Goal: Information Seeking & Learning: Learn about a topic

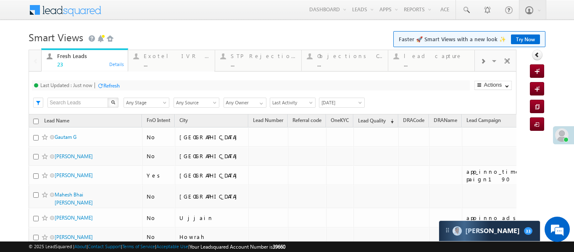
click at [485, 62] on div at bounding box center [483, 60] width 16 height 19
click at [431, 62] on div "..." at bounding box center [437, 64] width 66 height 6
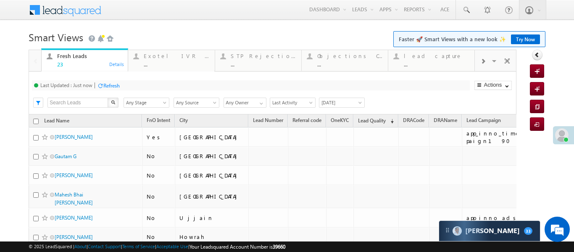
click at [479, 60] on div at bounding box center [483, 60] width 16 height 19
click at [445, 55] on div "Coded Today" at bounding box center [437, 56] width 66 height 7
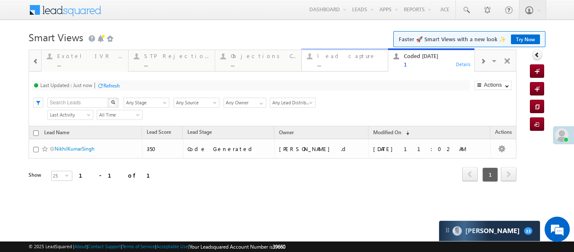
click at [359, 57] on div "lead capture" at bounding box center [350, 56] width 66 height 7
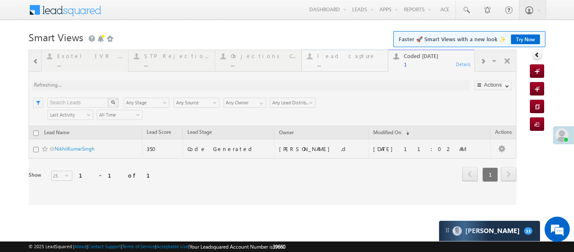
click at [359, 57] on div at bounding box center [273, 127] width 488 height 155
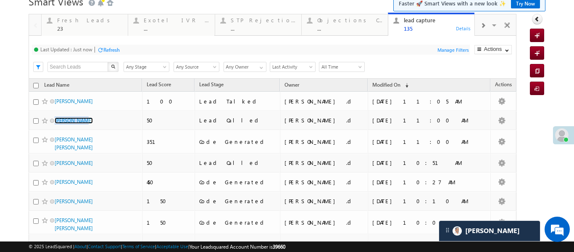
scroll to position [40, 0]
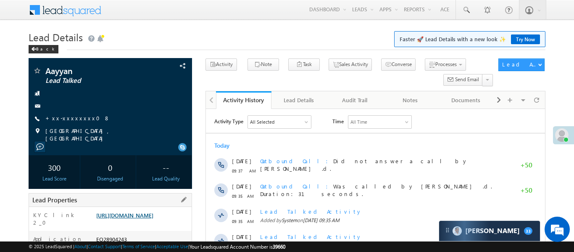
click at [153, 218] on link "[URL][DOMAIN_NAME]" at bounding box center [124, 214] width 57 height 7
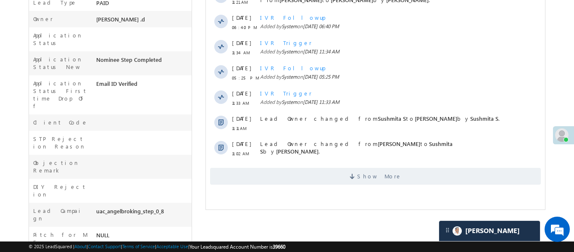
scroll to position [355, 0]
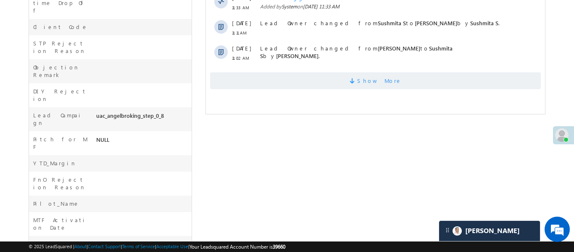
click at [295, 84] on span "Show More" at bounding box center [375, 80] width 331 height 17
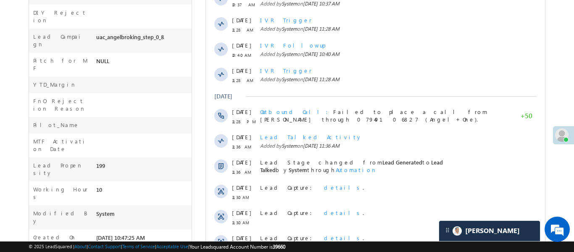
scroll to position [496, 0]
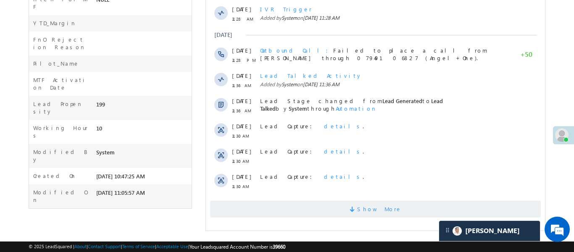
click at [332, 214] on span "Show More" at bounding box center [375, 208] width 331 height 17
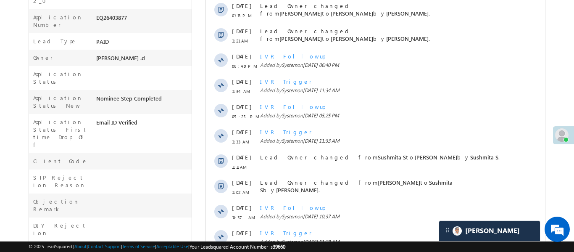
scroll to position [0, 0]
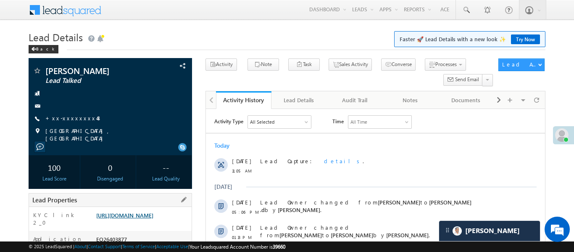
click at [153, 218] on link "https://angelbroking1-pk3em7sa.customui-test.leadsquared.com?leadId=b0e5af84-95…" at bounding box center [124, 214] width 57 height 7
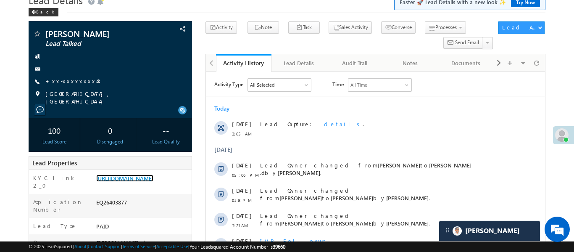
scroll to position [36, 0]
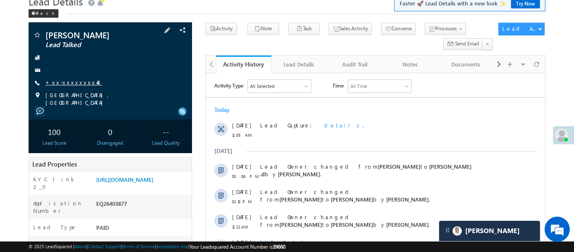
click at [69, 82] on link "+xx-xxxxxxxx48" at bounding box center [73, 82] width 57 height 7
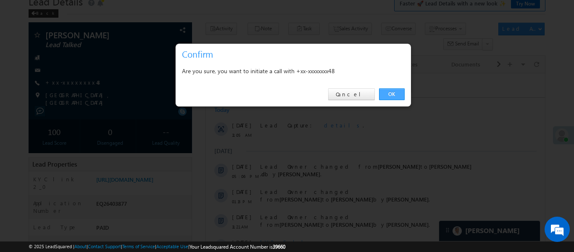
drag, startPoint x: 403, startPoint y: 91, endPoint x: 179, endPoint y: 16, distance: 236.0
click at [403, 91] on link "OK" at bounding box center [392, 94] width 26 height 12
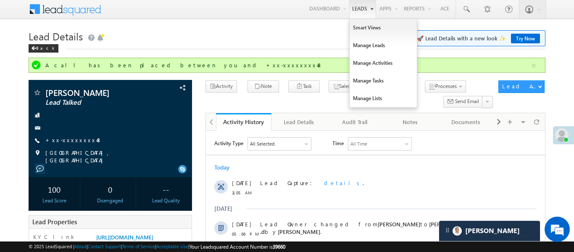
scroll to position [0, 0]
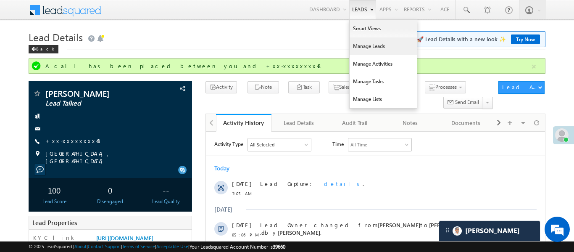
click at [368, 45] on link "Manage Leads" at bounding box center [383, 46] width 67 height 18
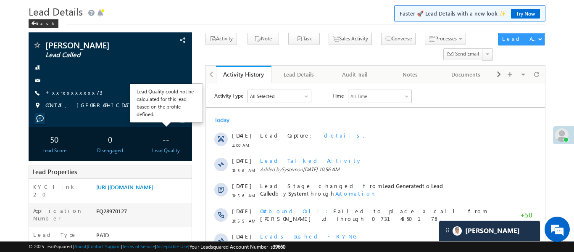
scroll to position [26, 0]
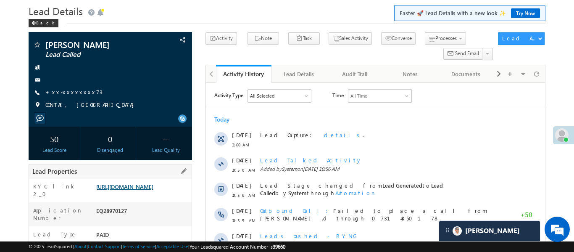
click at [153, 190] on link "[URL][DOMAIN_NAME]" at bounding box center [124, 186] width 57 height 7
click at [76, 89] on link "+xx-xxxxxxxx73" at bounding box center [73, 91] width 57 height 7
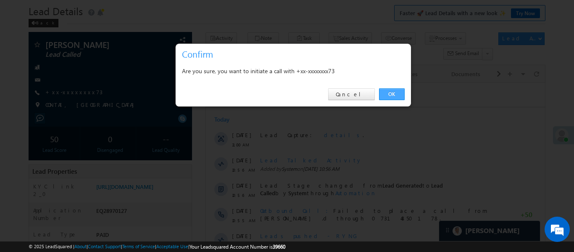
drag, startPoint x: 405, startPoint y: 86, endPoint x: 397, endPoint y: 90, distance: 8.9
click at [398, 89] on div "OK Cancel" at bounding box center [293, 94] width 235 height 24
drag, startPoint x: 397, startPoint y: 90, endPoint x: 145, endPoint y: 45, distance: 256.1
click at [397, 90] on link "OK" at bounding box center [392, 94] width 26 height 12
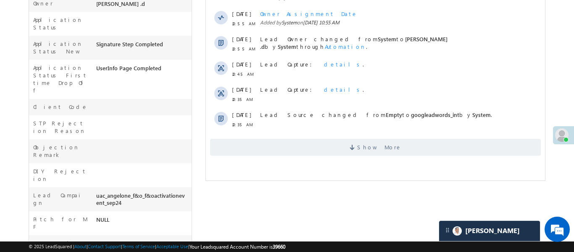
scroll to position [290, 0]
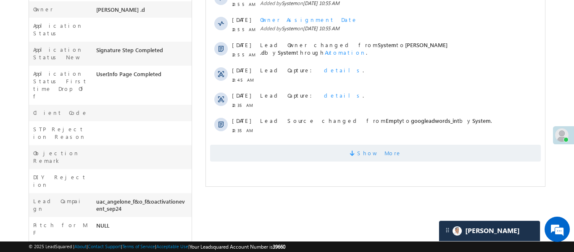
click at [354, 150] on span "Show More" at bounding box center [375, 153] width 331 height 17
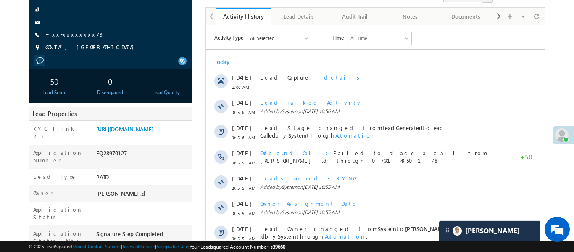
scroll to position [0, 0]
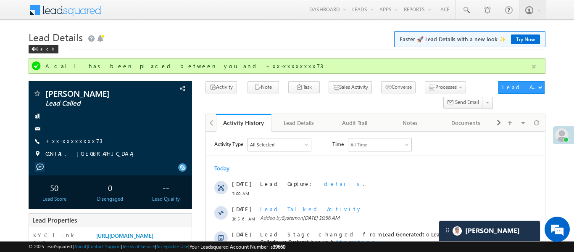
click at [532, 69] on button "button" at bounding box center [534, 66] width 11 height 11
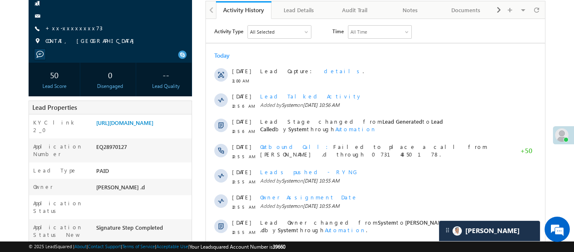
scroll to position [76, 0]
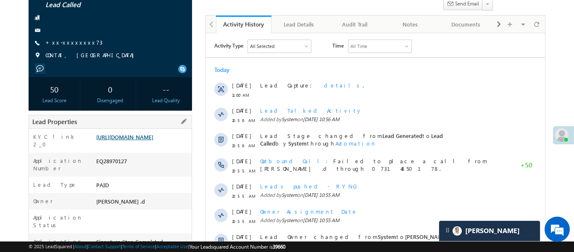
click at [153, 140] on link "https://angelbroking1-pk3em7sa.customui-test.leadsquared.com?leadId=ad2e4ee0-33…" at bounding box center [124, 136] width 57 height 7
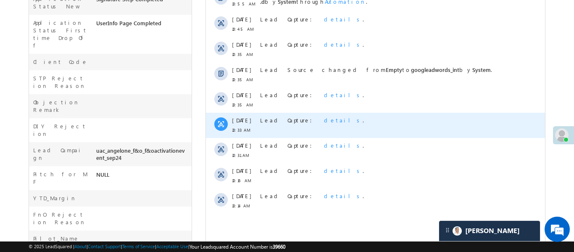
scroll to position [326, 0]
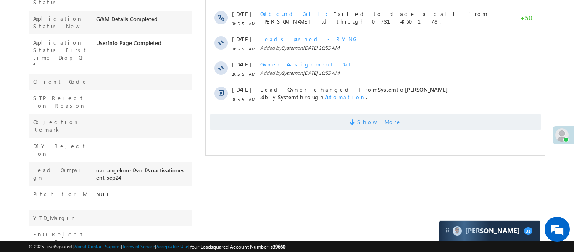
click at [400, 116] on span "Show More" at bounding box center [375, 121] width 331 height 17
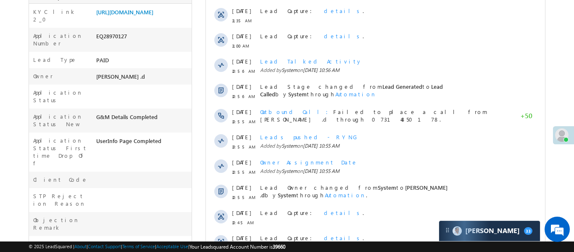
scroll to position [414, 0]
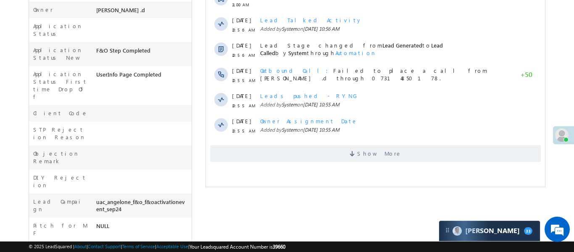
scroll to position [183, 0]
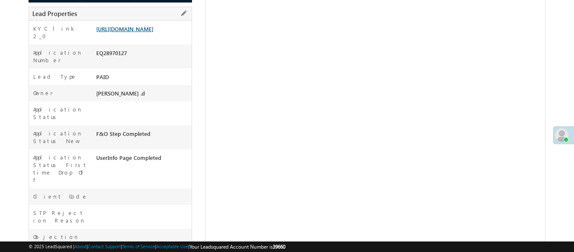
click at [153, 32] on link "[URL][DOMAIN_NAME]" at bounding box center [124, 28] width 57 height 7
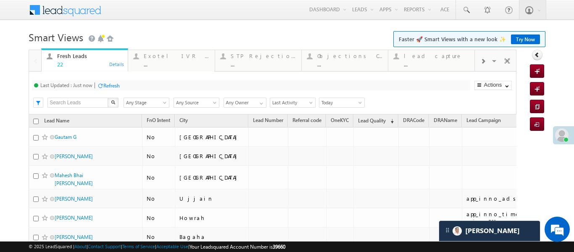
click at [481, 64] on span at bounding box center [482, 61] width 5 height 7
click at [441, 65] on div "..." at bounding box center [437, 64] width 66 height 6
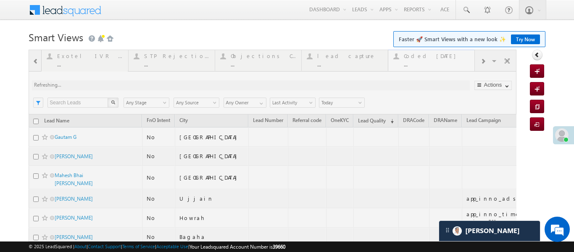
drag, startPoint x: 441, startPoint y: 65, endPoint x: 452, endPoint y: 7, distance: 58.6
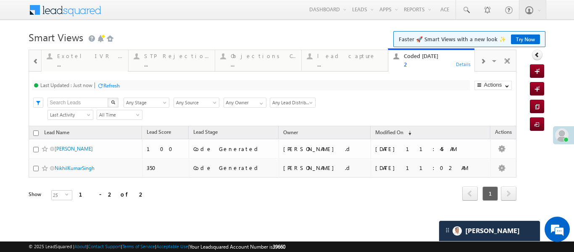
click at [32, 61] on div at bounding box center [35, 60] width 11 height 19
click at [32, 61] on div at bounding box center [35, 60] width 12 height 20
click at [99, 63] on div "22" at bounding box center [90, 64] width 66 height 6
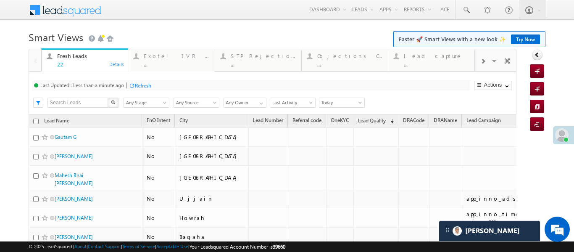
click at [99, 63] on div "22" at bounding box center [90, 64] width 66 height 6
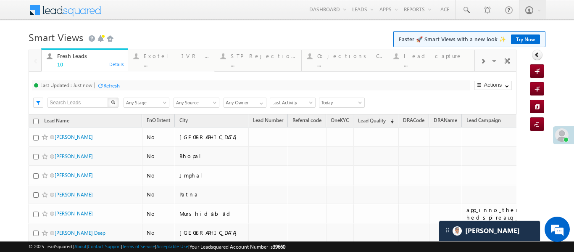
click at [483, 58] on span at bounding box center [482, 61] width 5 height 7
drag, startPoint x: 430, startPoint y: 65, endPoint x: 386, endPoint y: 61, distance: 44.3
click at [430, 65] on div "2" at bounding box center [437, 64] width 66 height 6
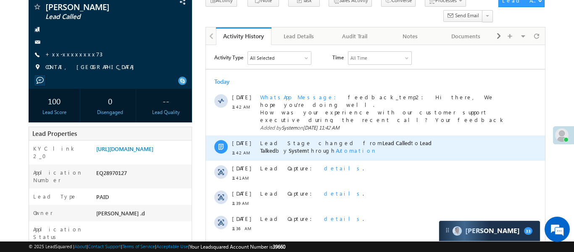
scroll to position [197, 0]
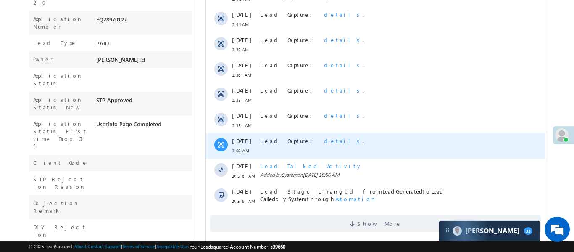
scroll to position [248, 0]
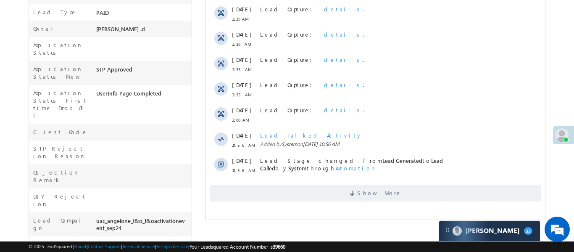
click at [357, 197] on div "Activity Type All Selected Select All Sales Activities 1 Sales Activity Email A…" at bounding box center [374, 34] width 339 height 342
click at [357, 190] on span at bounding box center [353, 194] width 8 height 8
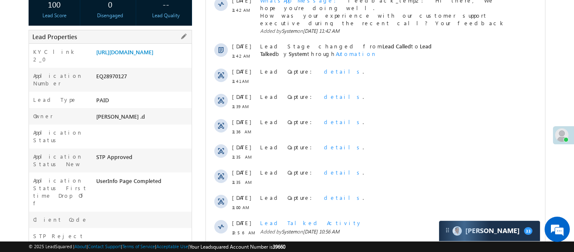
scroll to position [238, 0]
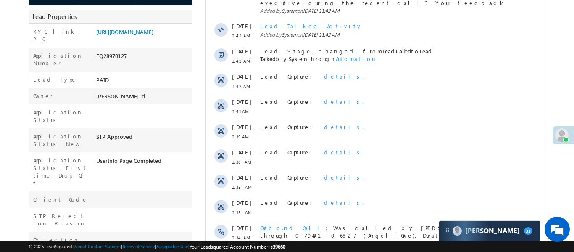
scroll to position [279, 0]
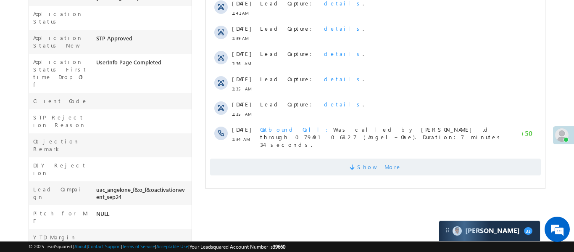
click at [444, 158] on span "Show More" at bounding box center [375, 166] width 331 height 17
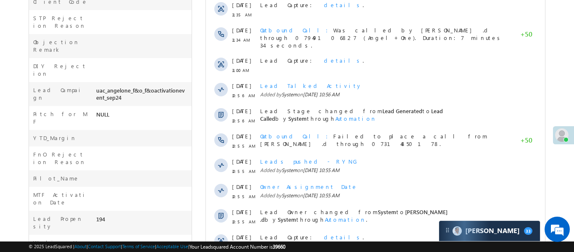
scroll to position [478, 0]
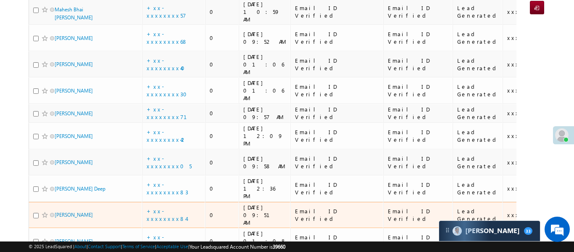
scroll to position [345, 0]
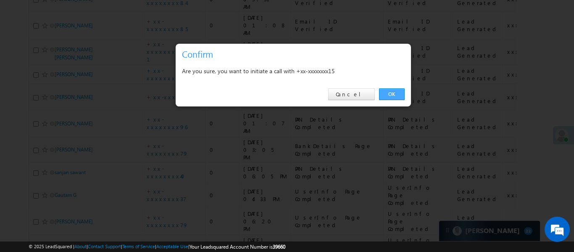
click at [392, 95] on link "OK" at bounding box center [392, 94] width 26 height 12
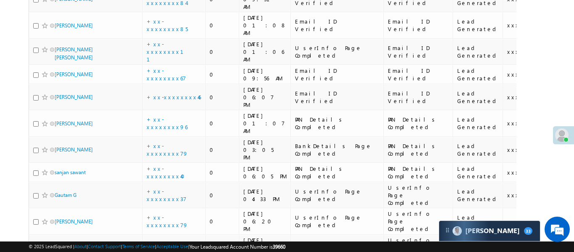
scroll to position [368, 0]
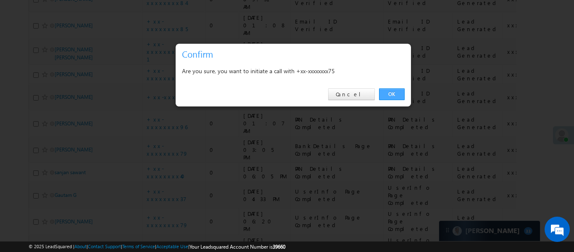
click at [399, 91] on link "OK" at bounding box center [392, 94] width 26 height 12
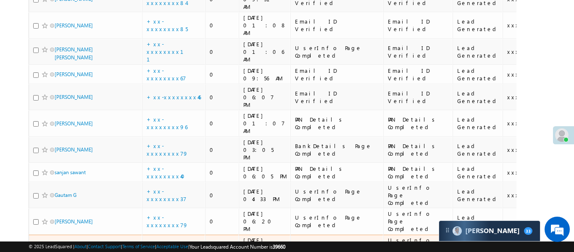
click at [180, 240] on link "+xx-xxxxxxxx40" at bounding box center [168, 247] width 43 height 15
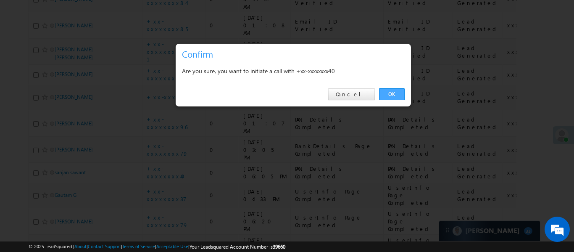
scroll to position [0, 0]
click at [397, 92] on link "OK" at bounding box center [392, 94] width 26 height 12
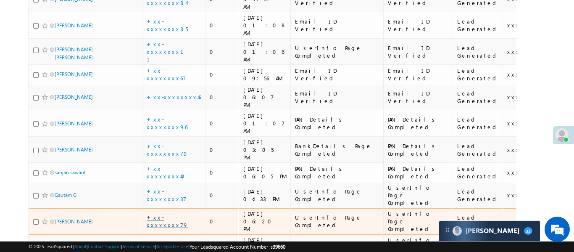
click at [168, 213] on link "+xx-xxxxxxxx79" at bounding box center [168, 220] width 42 height 15
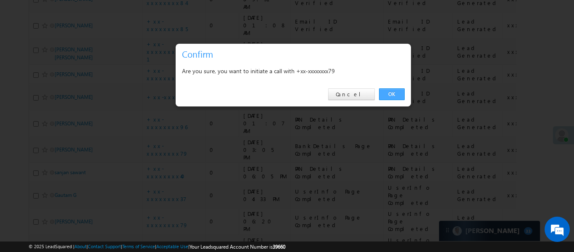
click at [395, 96] on link "OK" at bounding box center [392, 94] width 26 height 12
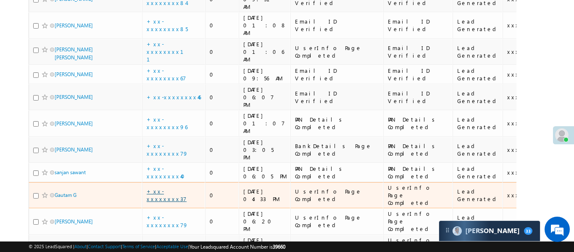
click at [171, 187] on link "+xx-xxxxxxxx37" at bounding box center [167, 194] width 40 height 15
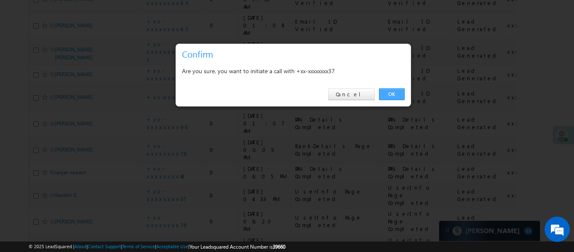
click at [401, 94] on link "OK" at bounding box center [392, 94] width 26 height 12
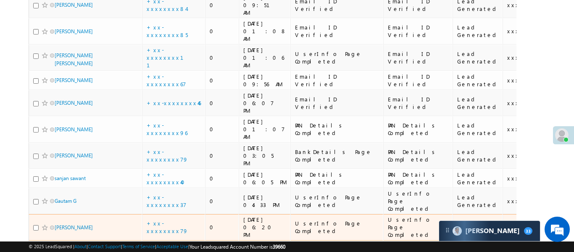
scroll to position [355, 0]
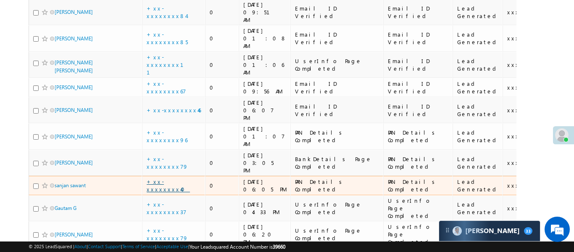
click at [177, 178] on link "+xx-xxxxxxxx40" at bounding box center [168, 185] width 43 height 15
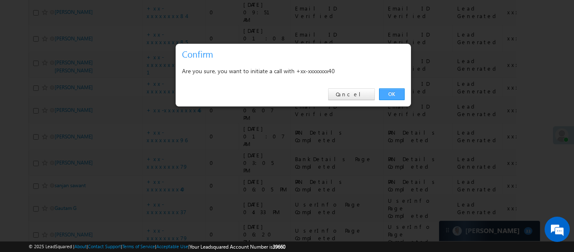
click at [392, 93] on link "OK" at bounding box center [392, 94] width 26 height 12
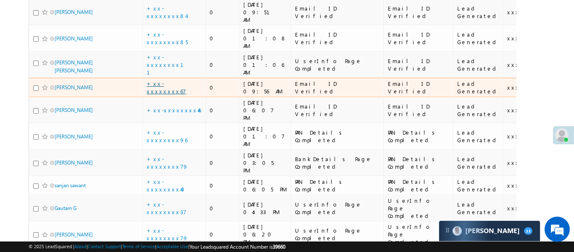
click at [169, 80] on link "+xx-xxxxxxxx67" at bounding box center [166, 87] width 39 height 15
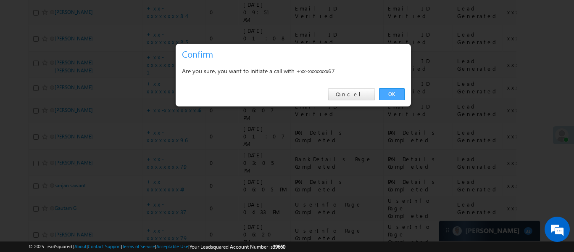
click at [398, 93] on link "OK" at bounding box center [392, 94] width 26 height 12
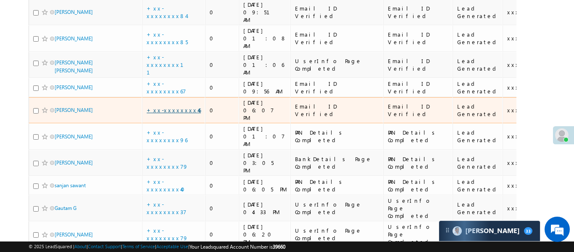
click at [171, 106] on link "+xx-xxxxxxxx46" at bounding box center [174, 109] width 54 height 7
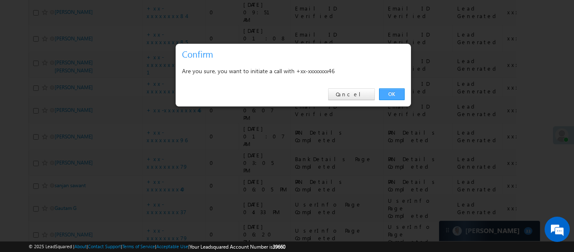
click at [394, 93] on link "OK" at bounding box center [392, 94] width 26 height 12
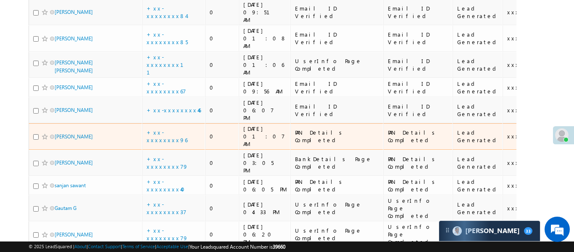
click at [174, 129] on div "+xx-xxxxxxxx96" at bounding box center [174, 136] width 55 height 15
click at [171, 129] on link "+xx-xxxxxxxx96" at bounding box center [167, 136] width 41 height 15
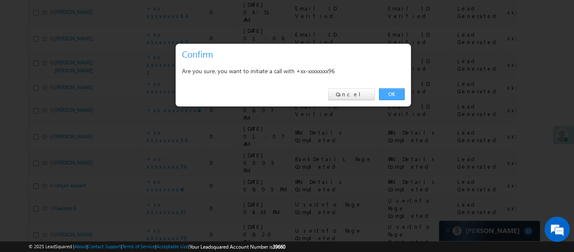
click at [388, 97] on link "OK" at bounding box center [392, 94] width 26 height 12
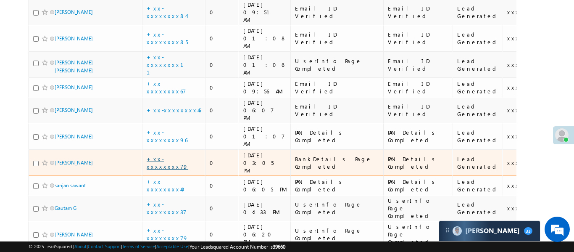
click at [172, 155] on link "+xx-xxxxxxxx79" at bounding box center [168, 162] width 42 height 15
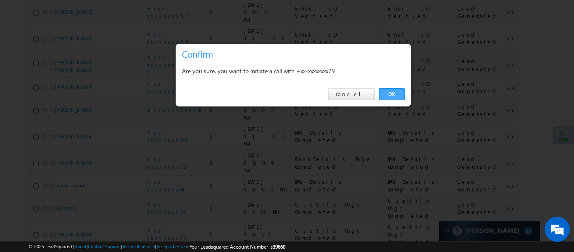
click at [388, 95] on link "OK" at bounding box center [392, 94] width 26 height 12
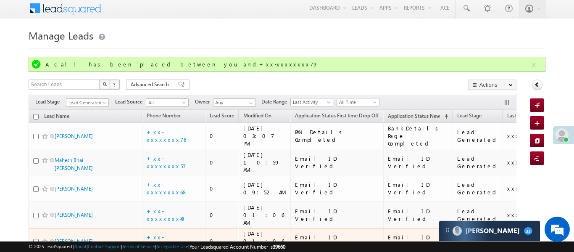
scroll to position [0, 0]
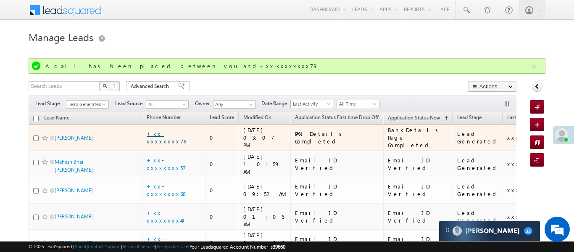
click at [168, 134] on link "+xx-xxxxxxxx78" at bounding box center [168, 137] width 42 height 15
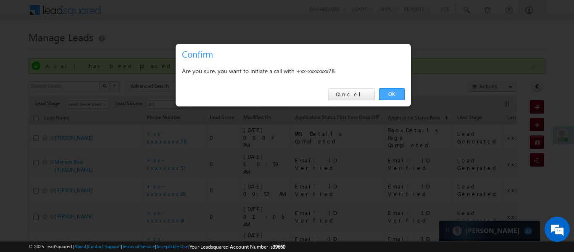
click at [392, 92] on link "OK" at bounding box center [392, 94] width 26 height 12
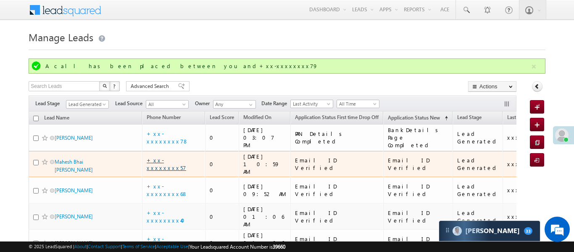
click at [177, 156] on link "+xx-xxxxxxxx57" at bounding box center [166, 163] width 39 height 15
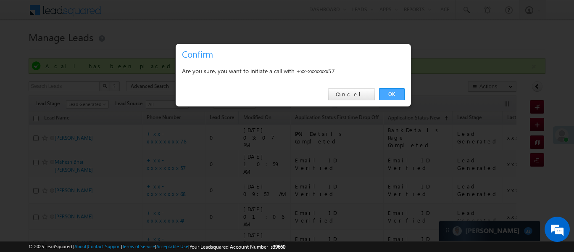
click at [398, 95] on link "OK" at bounding box center [392, 94] width 26 height 12
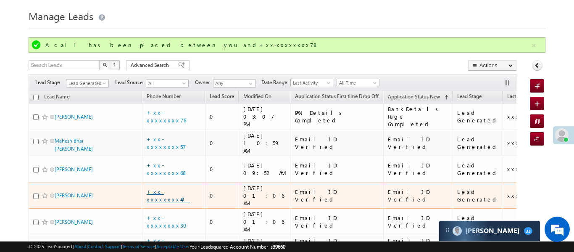
scroll to position [30, 0]
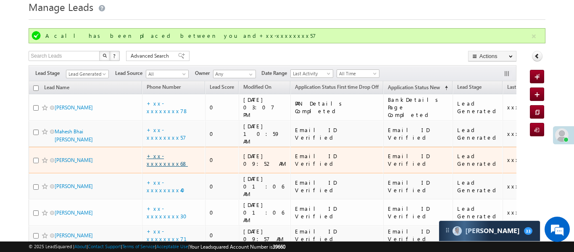
click at [167, 152] on link "+xx-xxxxxxxx68" at bounding box center [167, 159] width 41 height 15
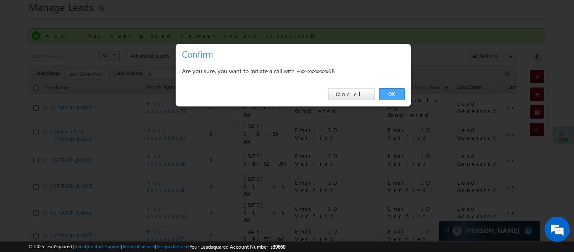
click at [396, 91] on link "OK" at bounding box center [392, 94] width 26 height 12
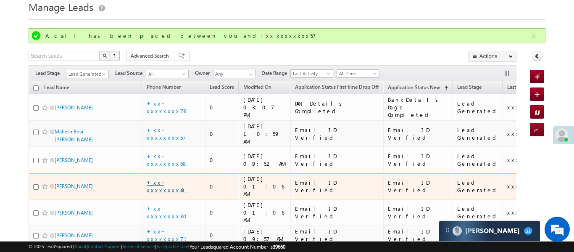
click at [166, 179] on link "+xx-xxxxxxxx40" at bounding box center [168, 186] width 43 height 15
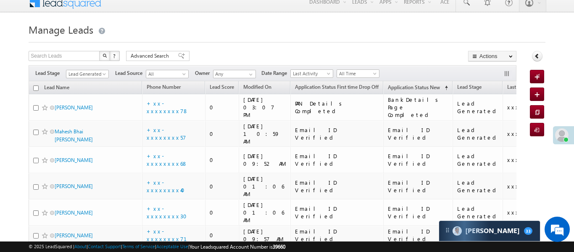
scroll to position [30, 0]
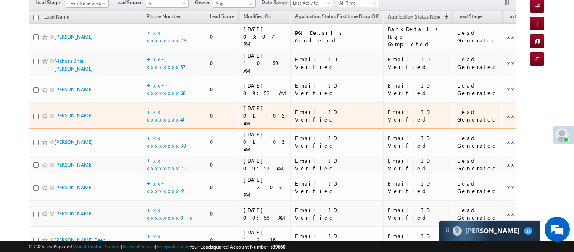
scroll to position [92, 0]
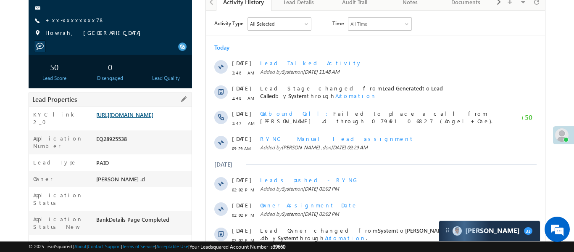
click at [125, 118] on link "https://angelbroking1-pk3em7sa.customui-test.leadsquared.com?leadId=3df6cb16-42…" at bounding box center [124, 114] width 57 height 7
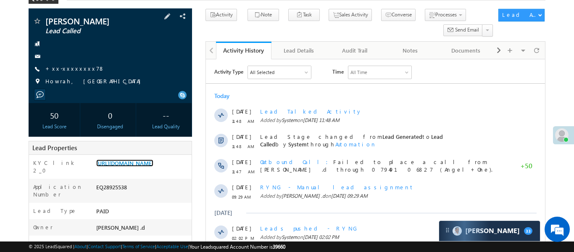
scroll to position [47, 0]
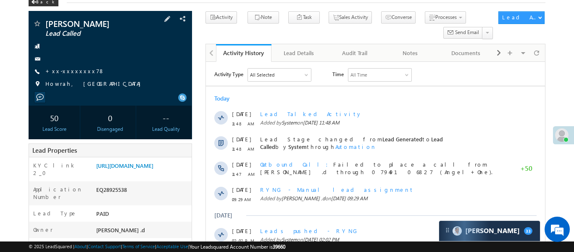
click at [71, 74] on span "+xx-xxxxxxxx78" at bounding box center [74, 71] width 59 height 8
click at [71, 68] on link "+xx-xxxxxxxx78" at bounding box center [74, 70] width 59 height 7
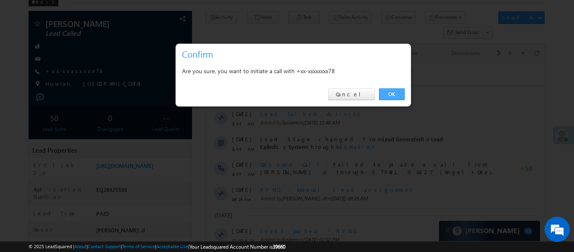
click at [394, 95] on link "OK" at bounding box center [392, 94] width 26 height 12
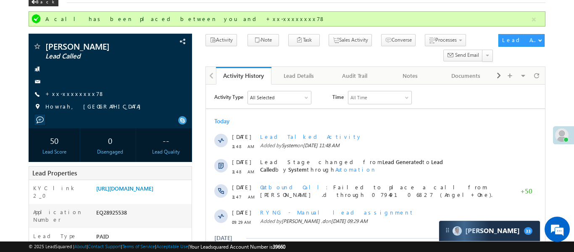
scroll to position [0, 0]
drag, startPoint x: 84, startPoint y: 100, endPoint x: 79, endPoint y: 100, distance: 4.6
click at [83, 101] on div "Kashish Karappilly Lead Called +xx-xxxxxxxx78" at bounding box center [110, 78] width 155 height 73
click at [77, 99] on div "Kashish Karappilly Lead Called +xx-xxxxxxxx78" at bounding box center [110, 78] width 155 height 73
click at [74, 92] on link "+xx-xxxxxxxx78" at bounding box center [74, 93] width 59 height 7
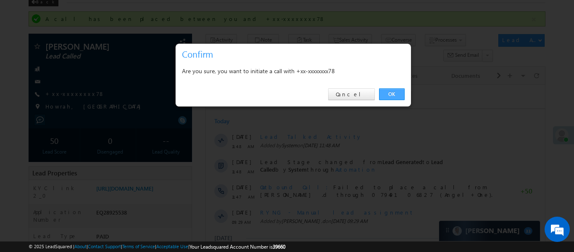
click at [396, 91] on link "OK" at bounding box center [392, 94] width 26 height 12
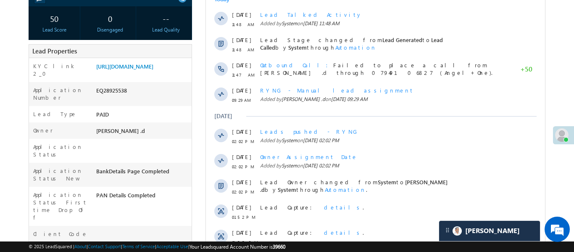
scroll to position [171, 0]
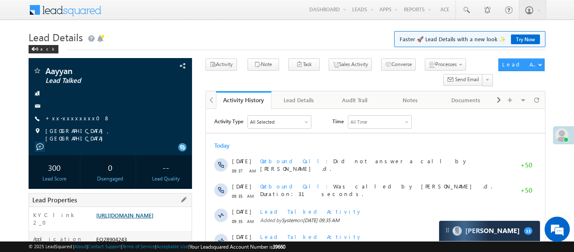
click at [153, 218] on link "[URL][DOMAIN_NAME]" at bounding box center [124, 214] width 57 height 7
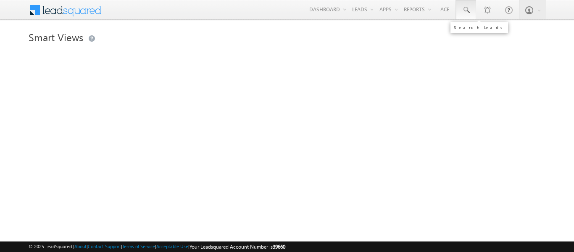
click at [465, 13] on span at bounding box center [466, 10] width 8 height 8
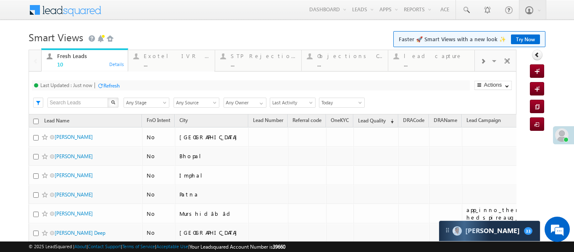
click at [487, 57] on div at bounding box center [483, 60] width 16 height 19
click at [431, 63] on div "..." at bounding box center [437, 64] width 66 height 6
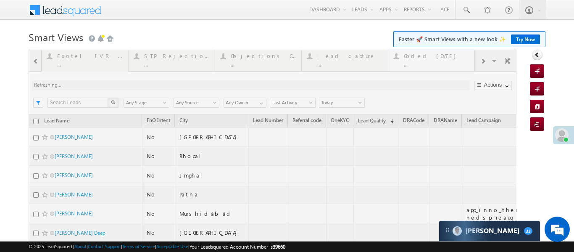
click at [431, 63] on div at bounding box center [273, 210] width 488 height 320
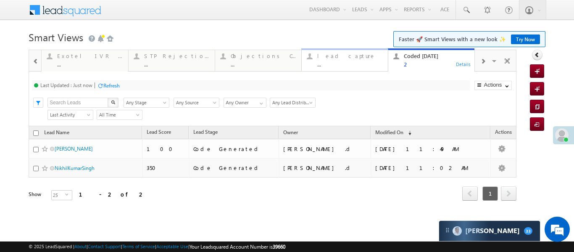
click at [341, 62] on div "..." at bounding box center [350, 64] width 66 height 6
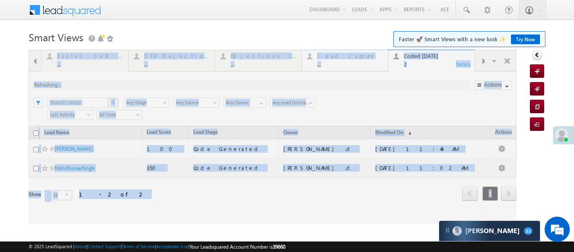
click at [341, 62] on div at bounding box center [273, 137] width 488 height 174
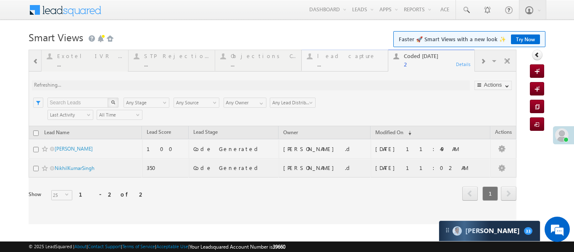
click at [341, 62] on div at bounding box center [273, 137] width 488 height 174
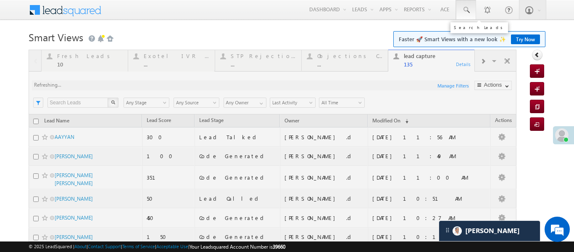
click at [466, 13] on span at bounding box center [466, 10] width 8 height 8
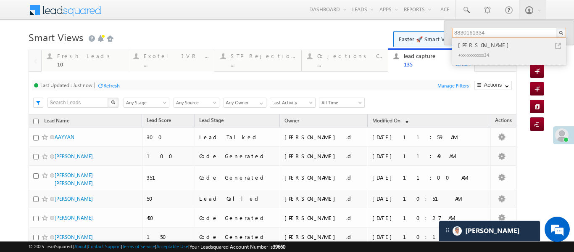
type input "8830161334"
click at [491, 45] on div "[PERSON_NAME]" at bounding box center [512, 44] width 113 height 9
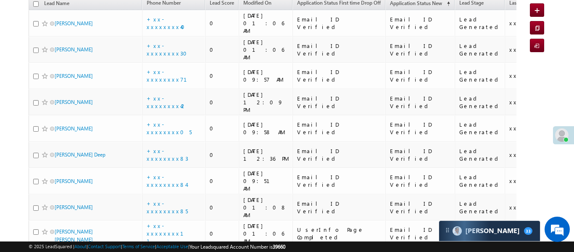
click at [144, 89] on td "+xx-xxxxxxxx42" at bounding box center [173, 102] width 63 height 26
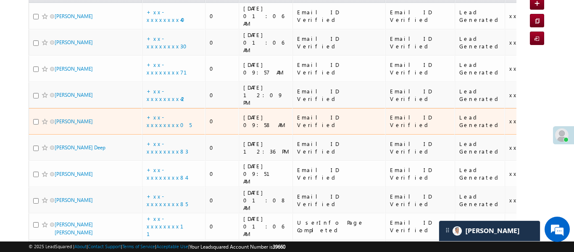
scroll to position [112, 0]
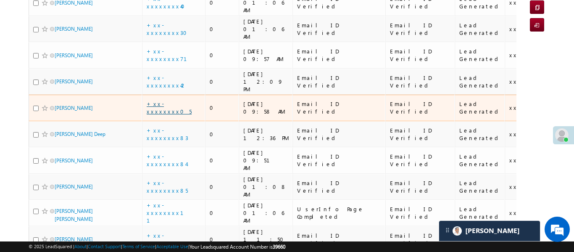
click at [152, 100] on link "+xx-xxxxxxxx05" at bounding box center [169, 107] width 45 height 15
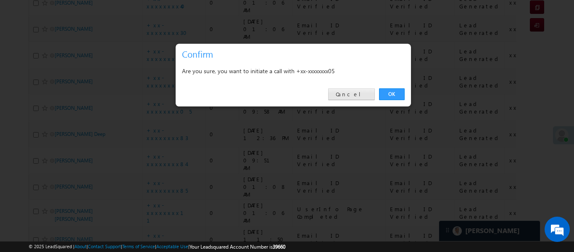
drag, startPoint x: 378, startPoint y: 89, endPoint x: 358, endPoint y: 90, distance: 19.3
click at [360, 89] on div "OK Cancel" at bounding box center [293, 94] width 235 height 24
click at [358, 90] on link "Cancel" at bounding box center [351, 94] width 47 height 12
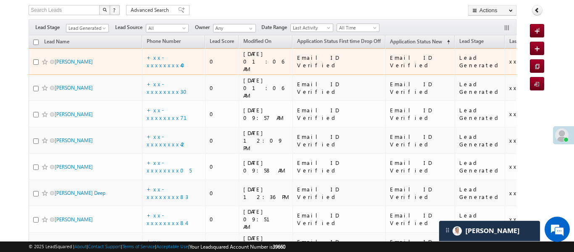
scroll to position [0, 0]
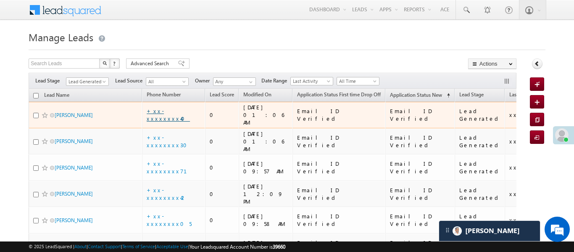
click at [173, 114] on link "+xx-xxxxxxxx40" at bounding box center [168, 114] width 43 height 15
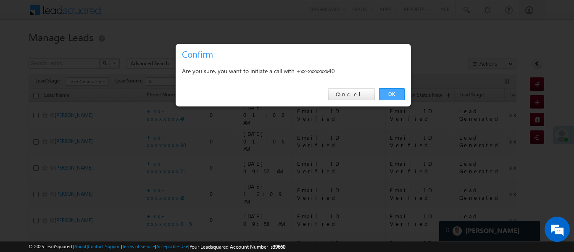
click at [396, 95] on link "OK" at bounding box center [392, 94] width 26 height 12
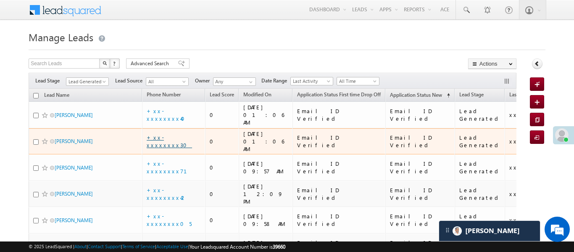
click at [171, 134] on link "+xx-xxxxxxxx30" at bounding box center [169, 141] width 45 height 15
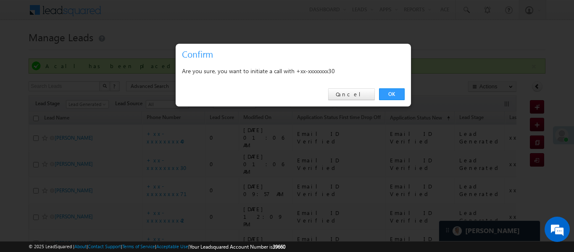
click at [399, 93] on link "OK" at bounding box center [392, 94] width 26 height 12
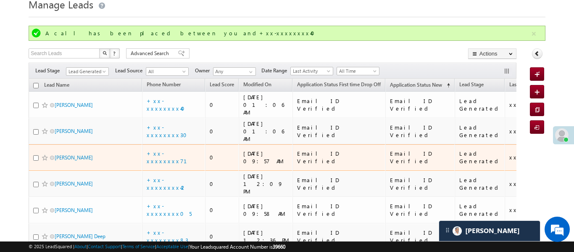
scroll to position [34, 0]
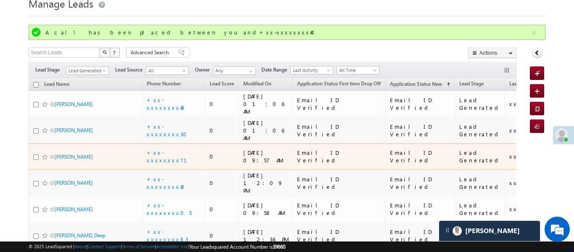
click at [173, 149] on div "+xx-xxxxxxxx71" at bounding box center [174, 156] width 55 height 15
click at [175, 149] on link "+xx-xxxxxxxx71" at bounding box center [172, 156] width 50 height 15
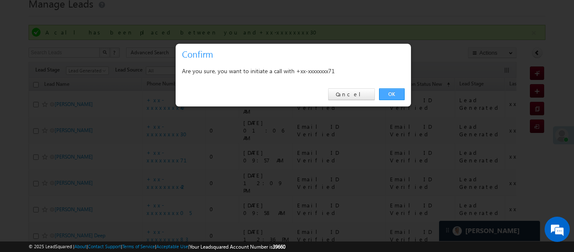
click at [390, 89] on link "OK" at bounding box center [392, 94] width 26 height 12
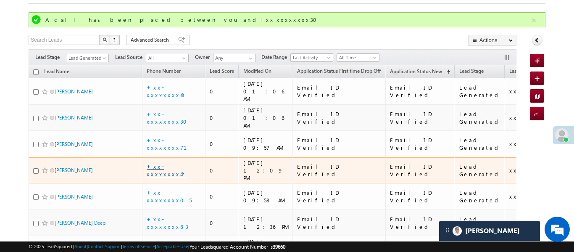
scroll to position [47, 0]
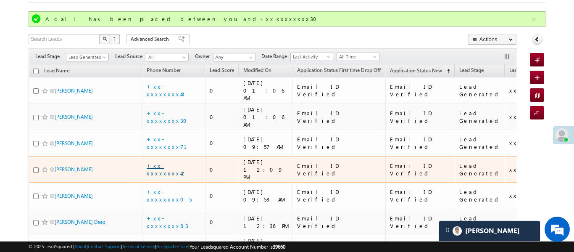
click at [180, 162] on link "+xx-xxxxxxxx42" at bounding box center [167, 169] width 40 height 15
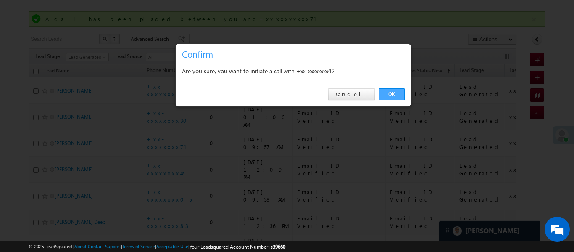
click at [392, 97] on link "OK" at bounding box center [392, 94] width 26 height 12
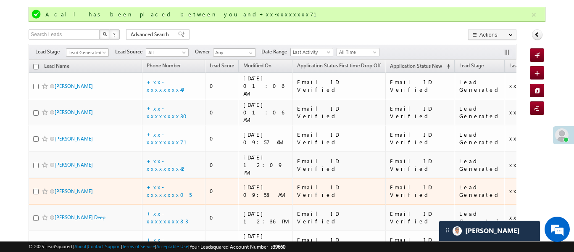
scroll to position [56, 0]
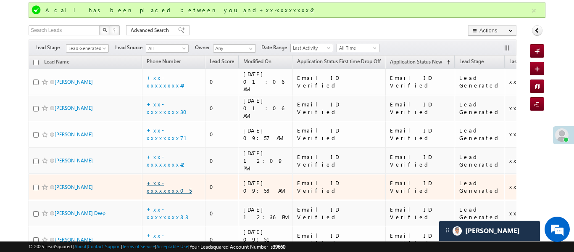
click at [171, 179] on link "+xx-xxxxxxxx05" at bounding box center [169, 186] width 45 height 15
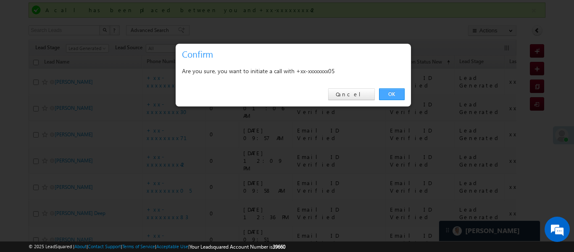
click at [389, 95] on link "OK" at bounding box center [392, 94] width 26 height 12
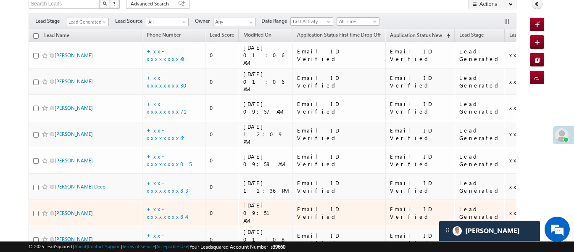
scroll to position [89, 0]
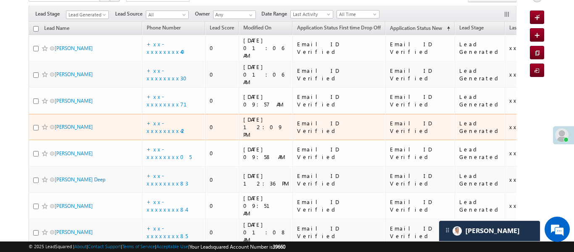
click at [176, 114] on td "+xx-xxxxxxxx42" at bounding box center [173, 127] width 63 height 26
click at [178, 119] on link "+xx-xxxxxxxx42" at bounding box center [167, 126] width 40 height 15
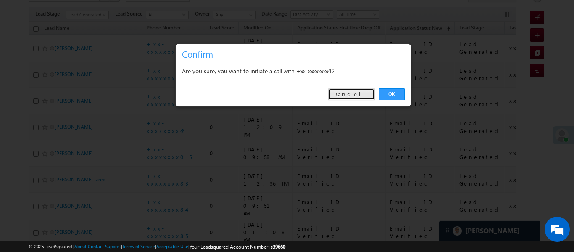
click at [351, 98] on link "Cancel" at bounding box center [351, 94] width 47 height 12
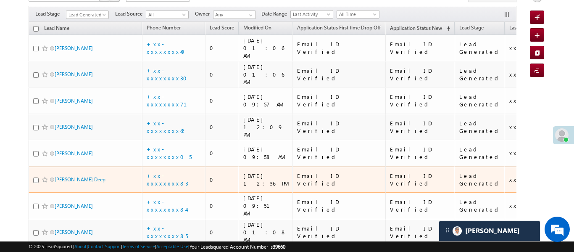
scroll to position [135, 0]
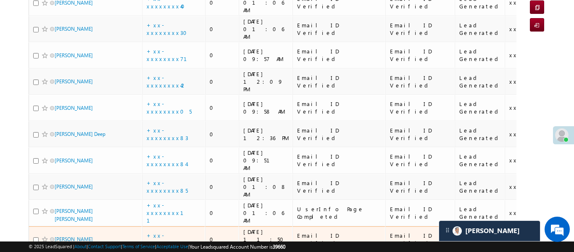
click at [169, 226] on td "+xx-xxxxxxxx26" at bounding box center [173, 239] width 63 height 26
click at [171, 231] on link "+xx-xxxxxxxx26" at bounding box center [168, 238] width 42 height 15
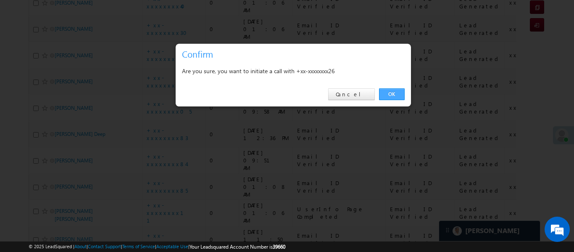
click at [384, 97] on link "OK" at bounding box center [392, 94] width 26 height 12
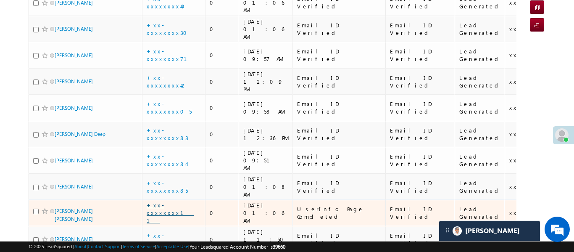
click at [179, 201] on link "+xx-xxxxxxxx11" at bounding box center [170, 212] width 47 height 22
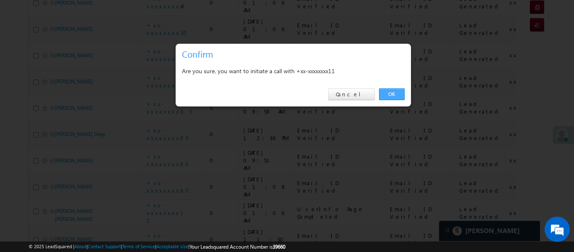
click at [399, 93] on link "OK" at bounding box center [392, 94] width 26 height 12
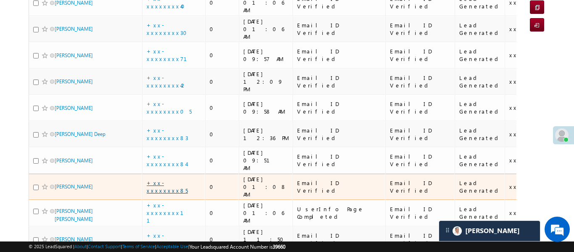
click at [161, 179] on link "+xx-xxxxxxxx85" at bounding box center [167, 186] width 41 height 15
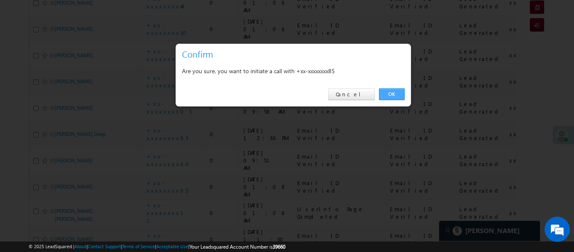
click at [397, 90] on link "OK" at bounding box center [392, 94] width 26 height 12
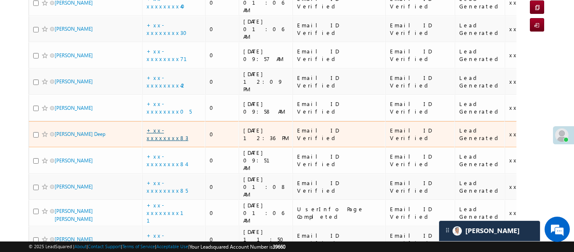
click at [172, 126] on link "+xx-xxxxxxxx83" at bounding box center [168, 133] width 42 height 15
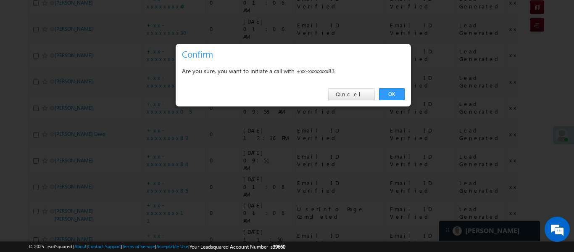
click at [392, 89] on link "OK" at bounding box center [392, 94] width 26 height 12
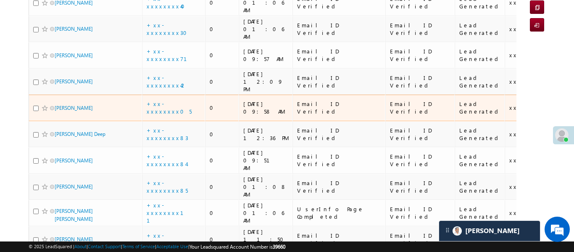
click at [168, 95] on td "+xx-xxxxxxxx05" at bounding box center [173, 108] width 63 height 26
click at [174, 95] on td "+xx-xxxxxxxx05" at bounding box center [173, 108] width 63 height 26
click at [171, 100] on link "+xx-xxxxxxxx05" at bounding box center [169, 107] width 45 height 15
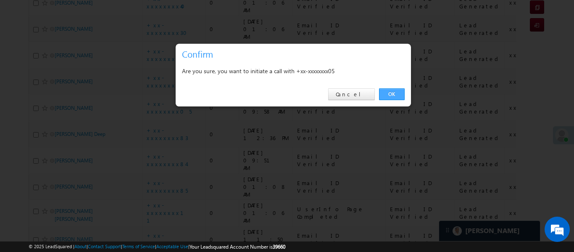
click at [390, 96] on link "OK" at bounding box center [392, 94] width 26 height 12
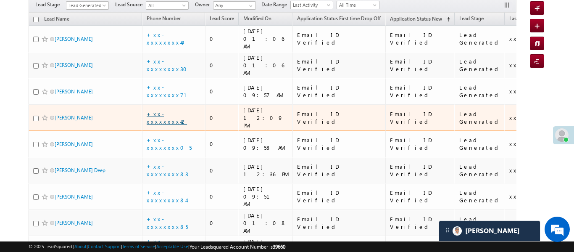
scroll to position [98, 0]
click at [173, 110] on link "+xx-xxxxxxxx42" at bounding box center [167, 117] width 40 height 15
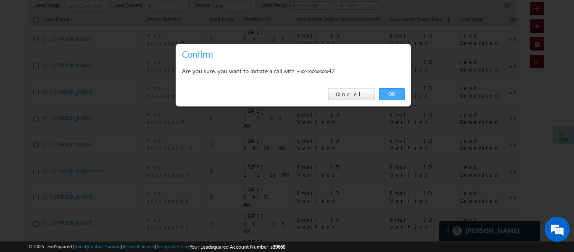
click at [387, 89] on link "OK" at bounding box center [392, 94] width 26 height 12
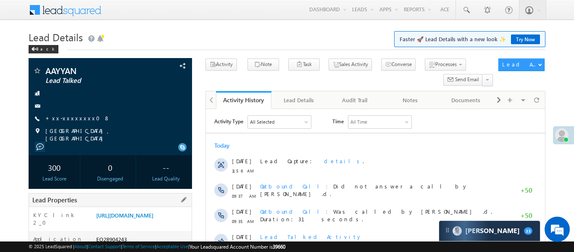
click at [150, 223] on div "[URL][DOMAIN_NAME]" at bounding box center [142, 217] width 97 height 12
click at [152, 218] on link "[URL][DOMAIN_NAME]" at bounding box center [124, 214] width 57 height 7
click at [153, 214] on link "[URL][DOMAIN_NAME]" at bounding box center [124, 214] width 57 height 7
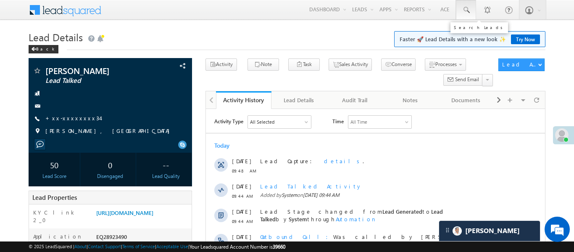
click at [471, 3] on link at bounding box center [466, 9] width 20 height 19
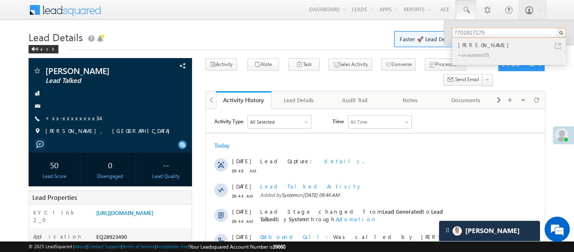
type input "7701817175"
click at [489, 45] on div "[PERSON_NAME]" at bounding box center [512, 44] width 113 height 9
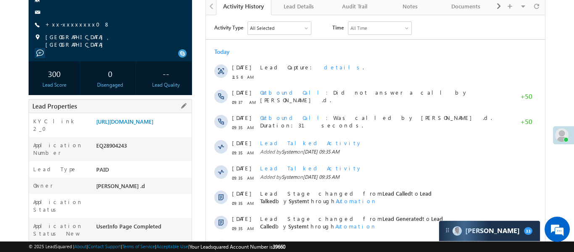
scroll to position [138, 0]
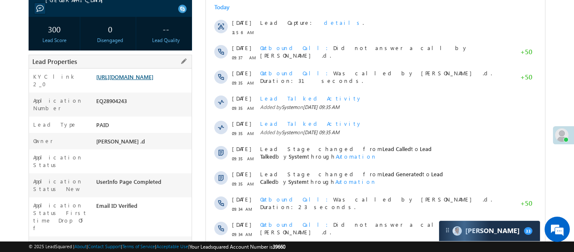
click at [153, 80] on link "https://angelbroking1-pk3em7sa.customui-test.leadsquared.com?leadId=249ae4ef-6a…" at bounding box center [124, 76] width 57 height 7
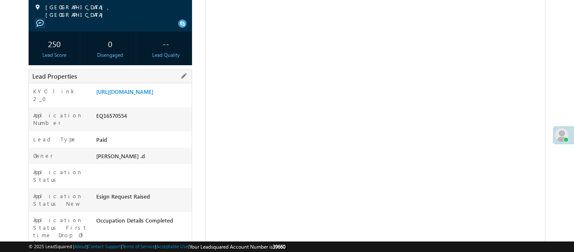
scroll to position [147, 0]
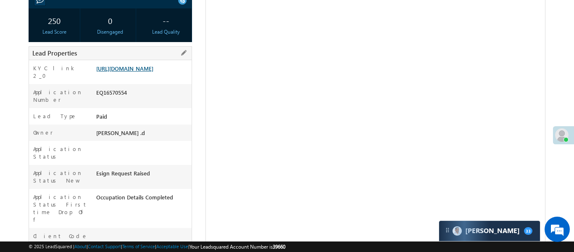
click at [150, 72] on link "[URL][DOMAIN_NAME]" at bounding box center [124, 68] width 57 height 7
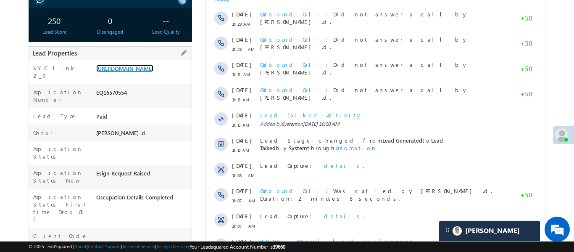
scroll to position [0, 0]
click at [153, 65] on link "[URL][DOMAIN_NAME]" at bounding box center [124, 68] width 57 height 7
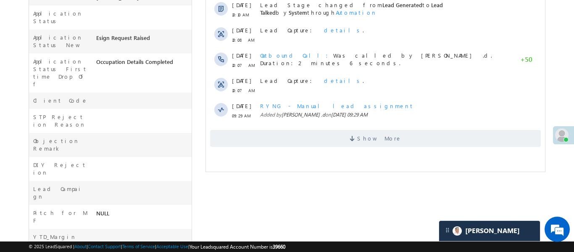
scroll to position [273, 0]
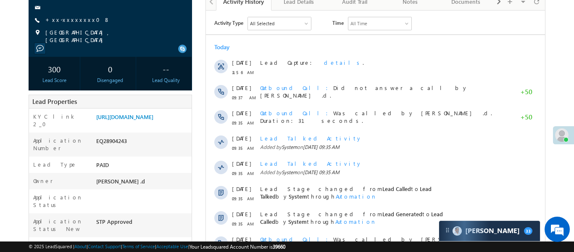
scroll to position [18, 0]
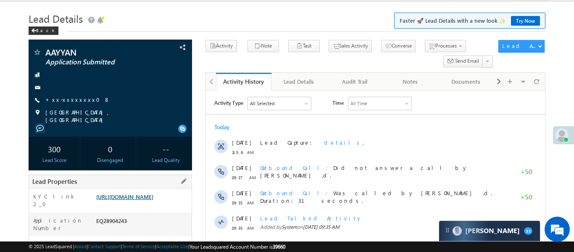
click at [136, 200] on link "[URL][DOMAIN_NAME]" at bounding box center [124, 196] width 57 height 7
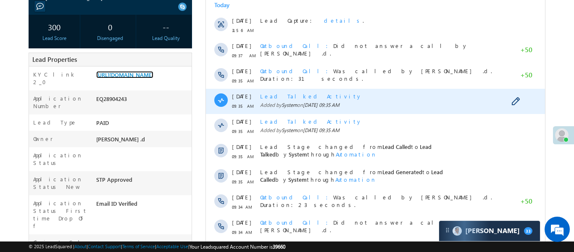
scroll to position [167, 0]
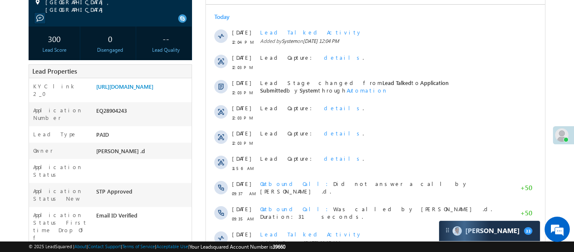
scroll to position [123, 0]
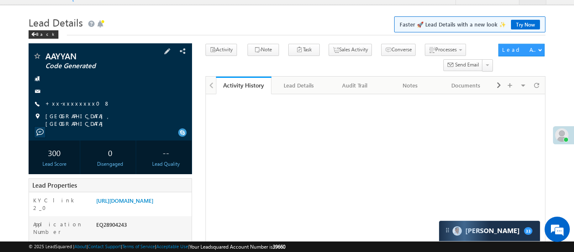
scroll to position [2, 0]
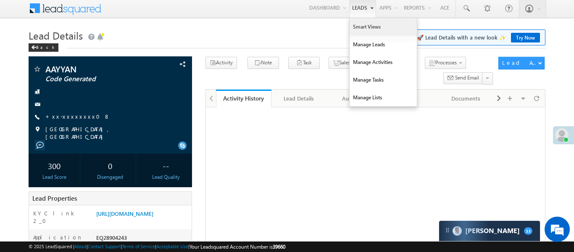
click at [363, 31] on link "Smart Views" at bounding box center [383, 27] width 67 height 18
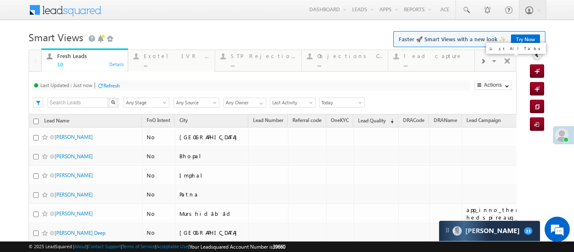
click at [492, 62] on span at bounding box center [495, 62] width 8 height 18
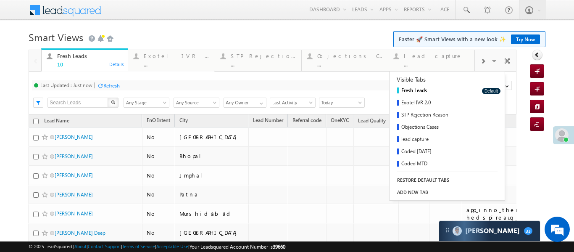
click at [487, 61] on div at bounding box center [483, 60] width 16 height 19
click at [454, 59] on div "Coded Today" at bounding box center [437, 56] width 66 height 7
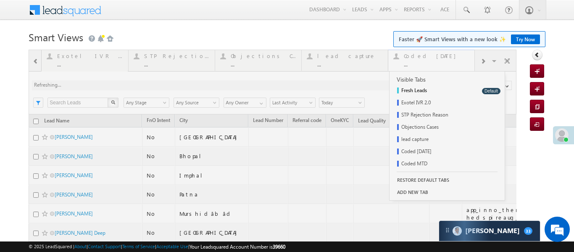
click at [454, 59] on div at bounding box center [273, 210] width 488 height 320
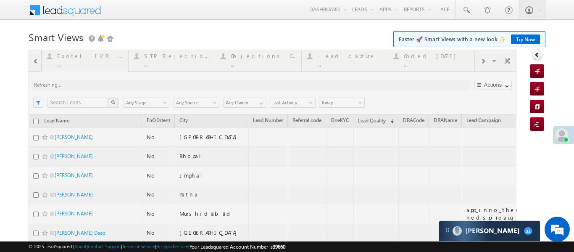
drag, startPoint x: 454, startPoint y: 59, endPoint x: 288, endPoint y: 4, distance: 174.8
click at [453, 58] on div at bounding box center [273, 210] width 488 height 320
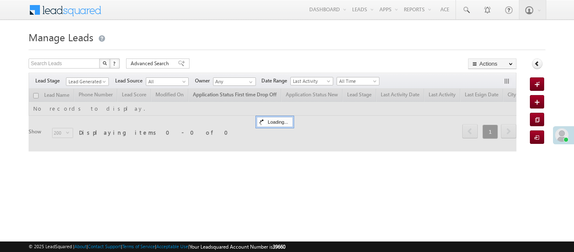
scroll to position [8, 0]
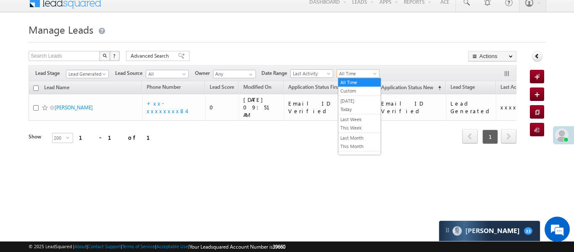
click at [347, 75] on span "All Time" at bounding box center [357, 74] width 40 height 8
click at [142, 58] on span "Advanced Search" at bounding box center [151, 56] width 41 height 8
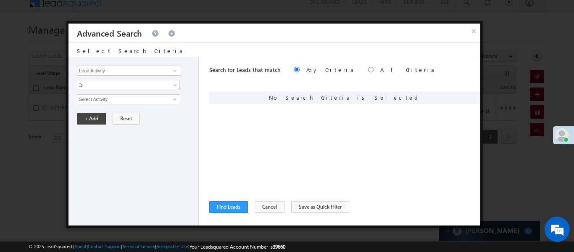
click at [147, 64] on div "Lead Activity Task Sales Group Prospect Id WA Last Message Timestamp 4th Day Di…" at bounding box center [133, 141] width 130 height 168
click at [153, 71] on input "Lead Activity" at bounding box center [128, 71] width 103 height 10
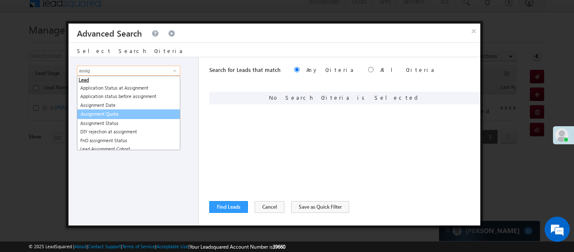
scroll to position [0, 0]
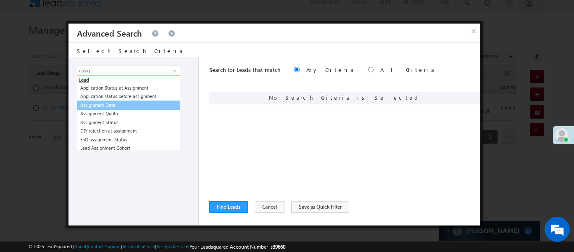
drag, startPoint x: 139, startPoint y: 110, endPoint x: 139, endPoint y: 105, distance: 5.1
click at [139, 105] on ul "Lead Application Status at Assignment Application status before assignment Assi…" at bounding box center [128, 113] width 103 height 74
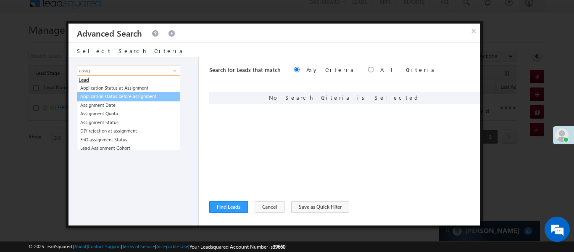
click at [125, 99] on link "Application status before assignment" at bounding box center [128, 97] width 103 height 10
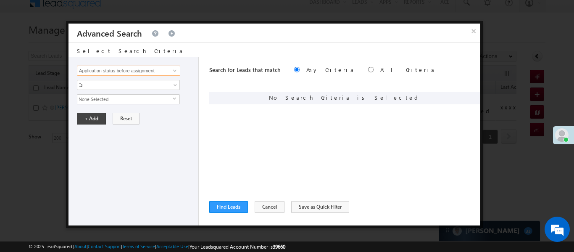
type input "Application status before assignment"
click at [125, 99] on span "None Selected" at bounding box center [124, 99] width 95 height 9
click at [103, 64] on div "Lead Activity Task Sales Group Prospect Id WA Last Message Timestamp 4th Day Di…" at bounding box center [133, 141] width 130 height 168
click at [119, 72] on input "Application status before assignment" at bounding box center [128, 71] width 103 height 10
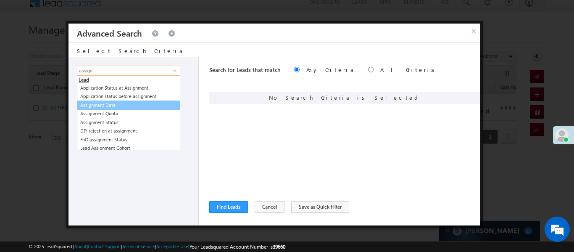
click at [137, 101] on link "Assignment Date" at bounding box center [128, 105] width 103 height 10
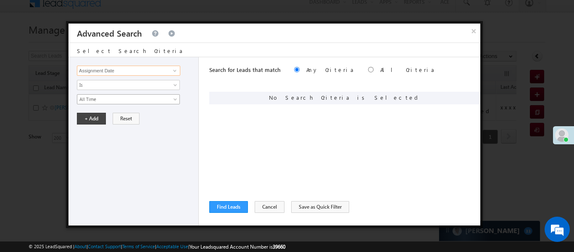
type input "Assignment Date"
click at [107, 99] on span "All Time" at bounding box center [122, 99] width 91 height 8
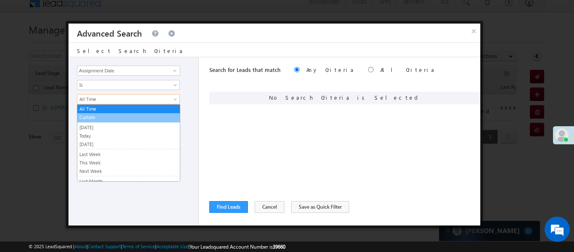
click at [96, 117] on link "Custom" at bounding box center [128, 117] width 103 height 8
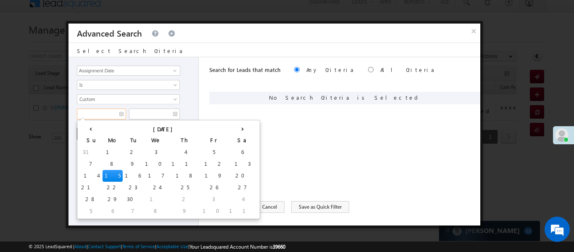
click at [91, 109] on input "text" at bounding box center [101, 113] width 49 height 11
click at [83, 176] on td "14" at bounding box center [91, 176] width 24 height 12
type input "14/09/25"
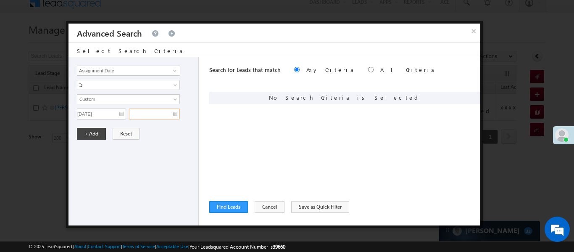
click at [151, 119] on input "text" at bounding box center [154, 113] width 51 height 11
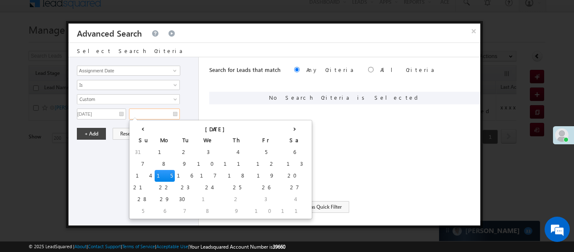
click at [155, 170] on td "15" at bounding box center [165, 176] width 20 height 12
type input "15/09/25"
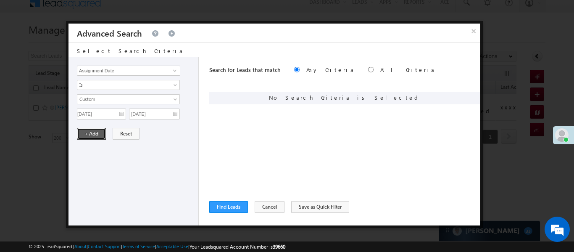
click at [93, 130] on button "+ Add" at bounding box center [91, 134] width 29 height 12
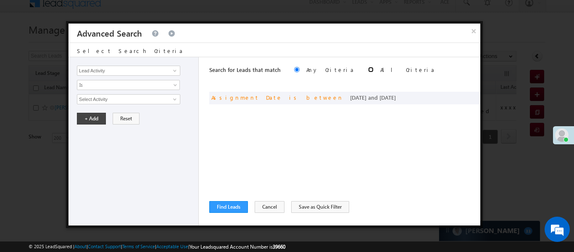
click at [368, 67] on input "radio" at bounding box center [370, 69] width 5 height 5
radio input "true"
click at [239, 207] on button "Find Leads" at bounding box center [228, 207] width 39 height 12
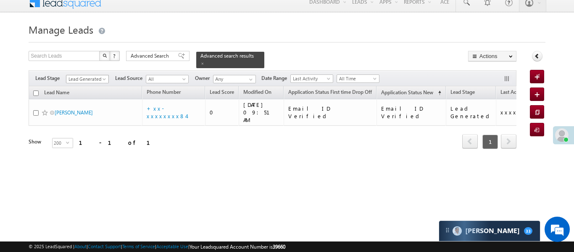
click at [94, 75] on span "Lead Generated" at bounding box center [86, 79] width 40 height 8
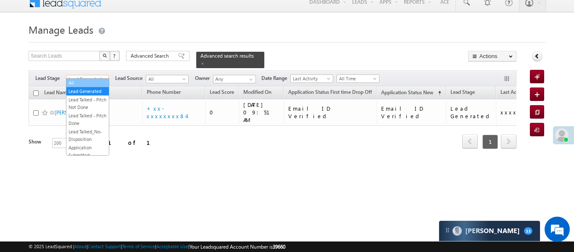
click at [88, 80] on link "All" at bounding box center [87, 83] width 42 height 8
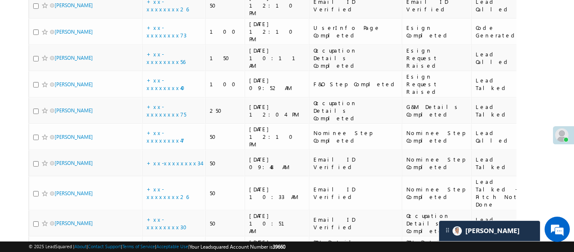
scroll to position [673, 0]
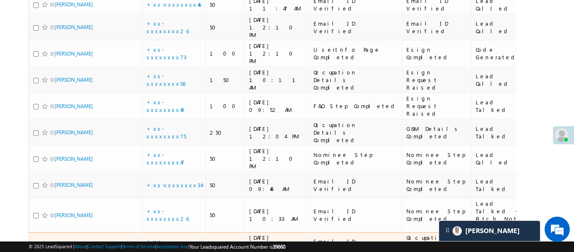
click at [172, 237] on link "+xx-xxxxxxxx30" at bounding box center [169, 244] width 45 height 15
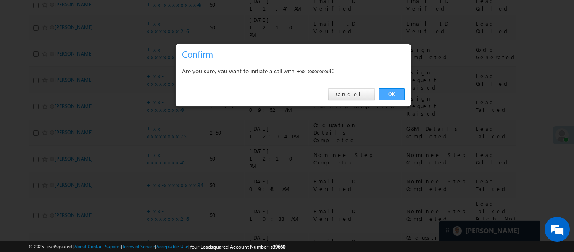
click at [391, 88] on link "OK" at bounding box center [392, 94] width 26 height 12
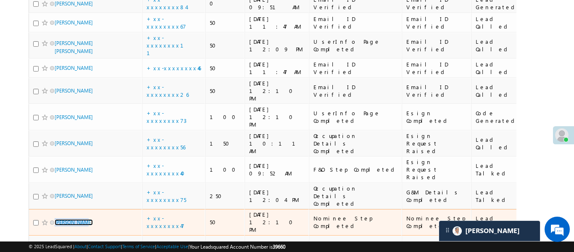
scroll to position [632, 0]
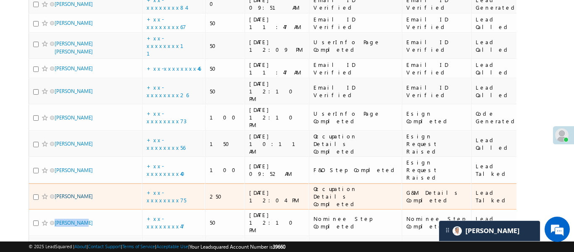
click at [552, 49] on body "Menu Aakansha .d Aakan sha.D @ange lbrok ing.c om" at bounding box center [287, 59] width 574 height 1383
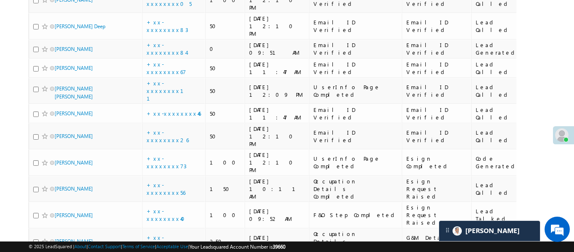
scroll to position [584, 0]
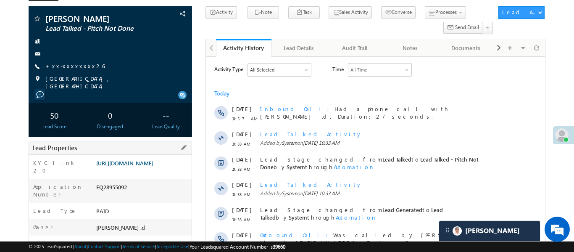
scroll to position [55, 0]
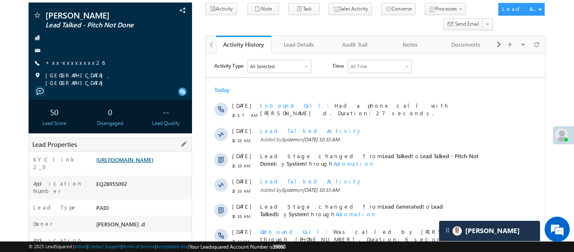
click at [153, 163] on link "[URL][DOMAIN_NAME]" at bounding box center [124, 159] width 57 height 7
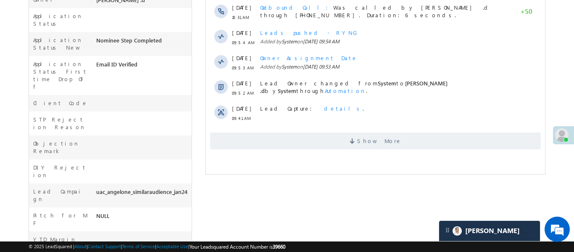
scroll to position [375, 0]
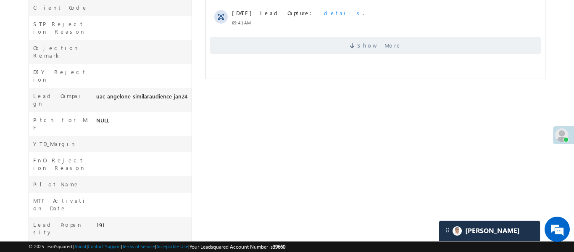
click at [353, 46] on span "Show More" at bounding box center [375, 45] width 331 height 17
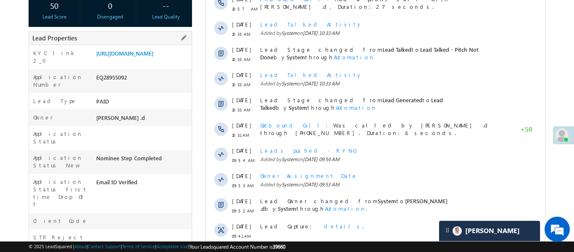
scroll to position [66, 0]
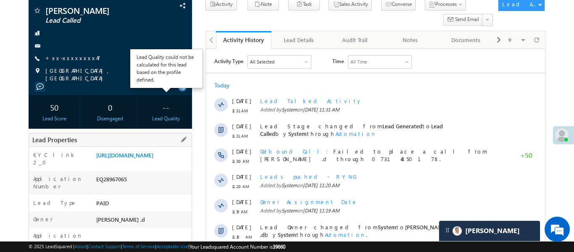
scroll to position [169, 0]
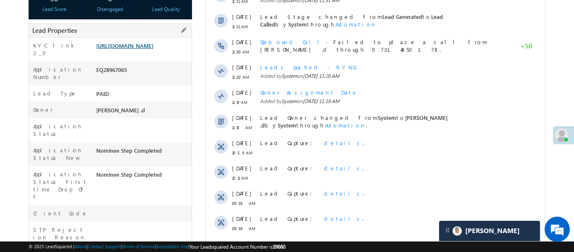
click at [150, 49] on link "[URL][DOMAIN_NAME]" at bounding box center [124, 45] width 57 height 7
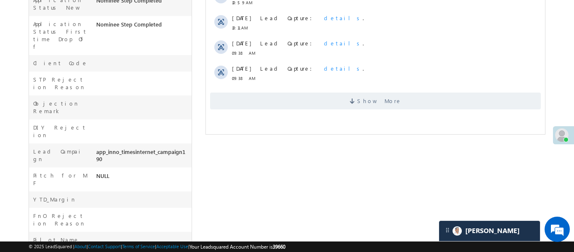
scroll to position [381, 0]
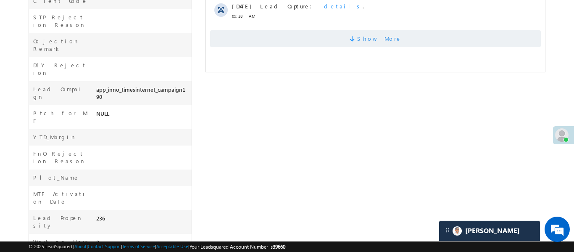
click at [314, 34] on span "Show More" at bounding box center [375, 38] width 331 height 17
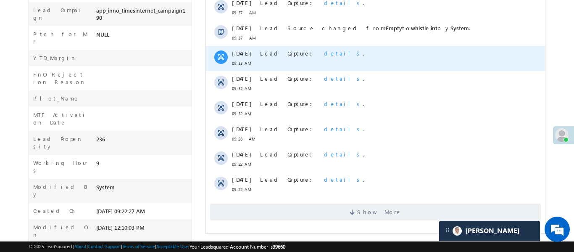
scroll to position [464, 0]
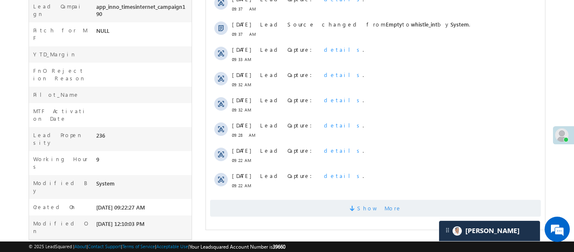
click at [355, 203] on span "Show More" at bounding box center [375, 208] width 331 height 17
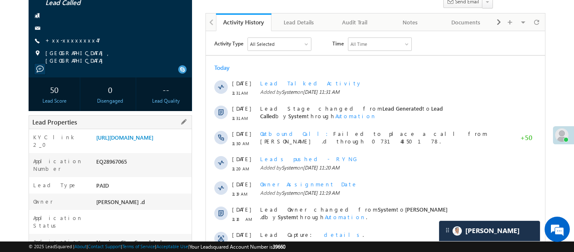
scroll to position [0, 0]
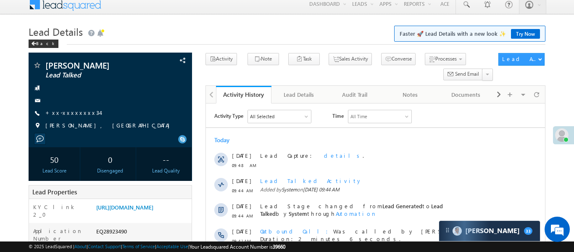
scroll to position [8, 0]
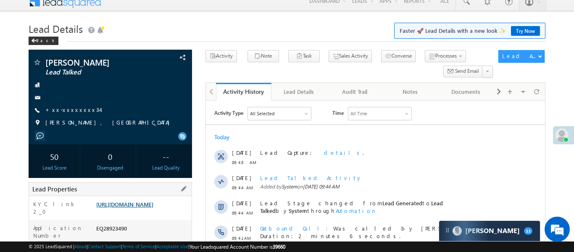
click at [153, 208] on link "[URL][DOMAIN_NAME]" at bounding box center [124, 203] width 57 height 7
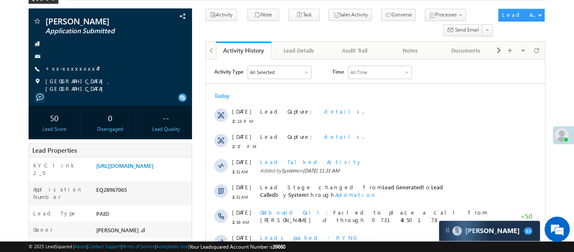
scroll to position [48, 0]
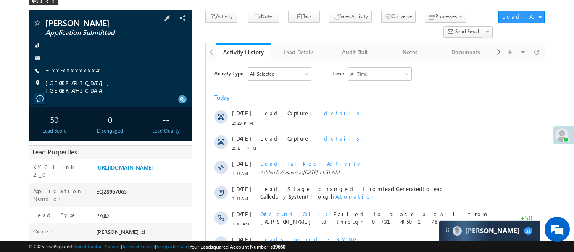
click at [72, 68] on link "+xx-xxxxxxxx47" at bounding box center [72, 69] width 55 height 7
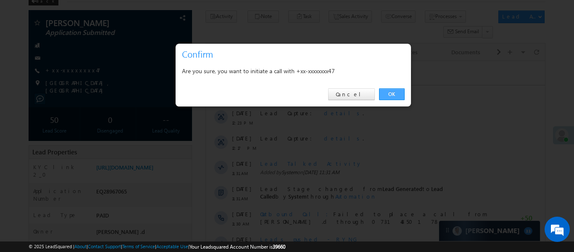
click at [380, 92] on link "OK" at bounding box center [392, 94] width 26 height 12
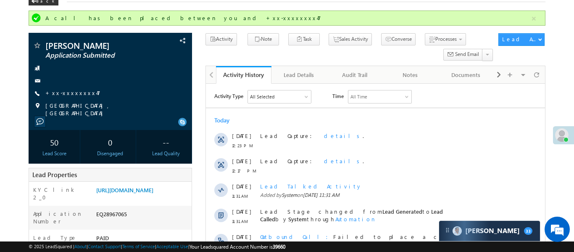
scroll to position [0, 0]
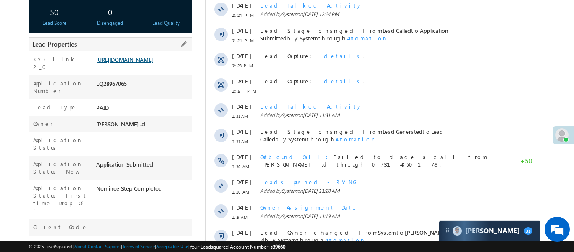
scroll to position [105, 0]
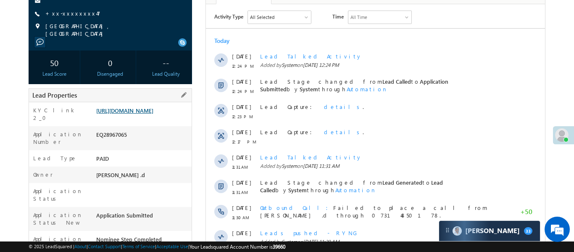
click at [153, 110] on link "[URL][DOMAIN_NAME]" at bounding box center [124, 110] width 57 height 7
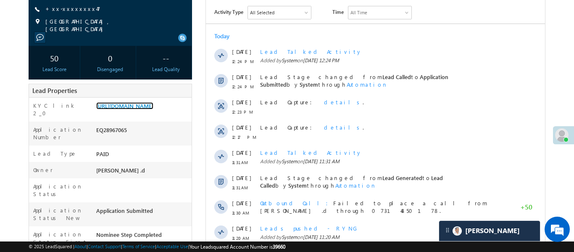
scroll to position [133, 0]
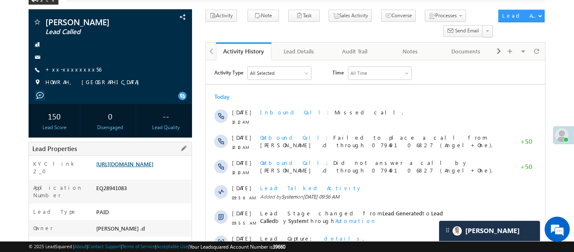
scroll to position [50, 0]
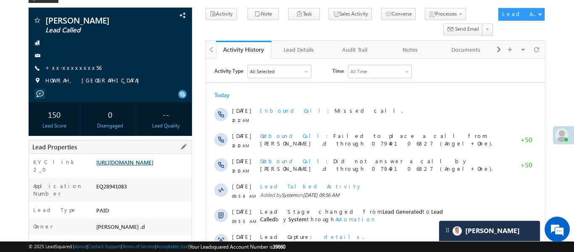
click at [147, 166] on link "[URL][DOMAIN_NAME]" at bounding box center [124, 161] width 57 height 7
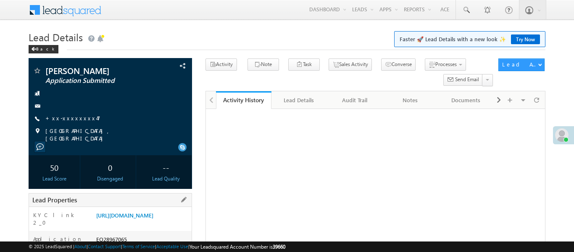
scroll to position [196, 0]
